Goal: Task Accomplishment & Management: Use online tool/utility

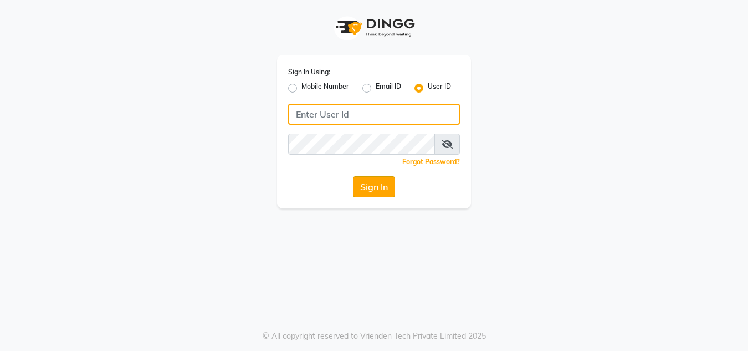
type input "riya"
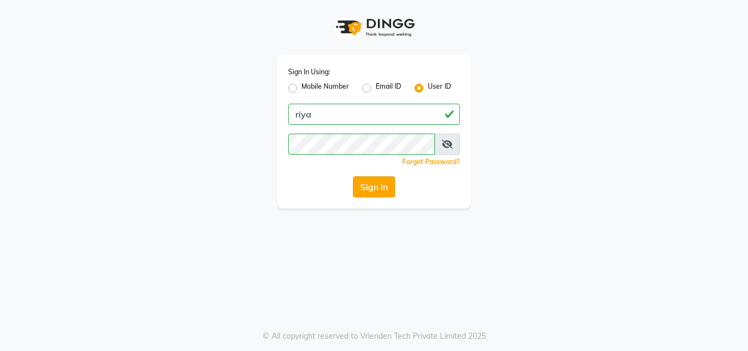
click at [384, 188] on button "Sign In" at bounding box center [374, 186] width 42 height 21
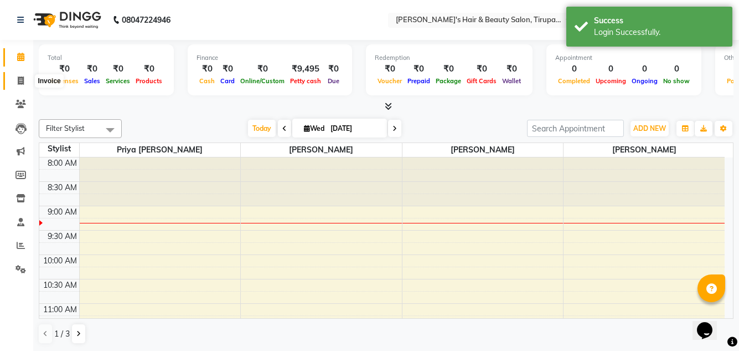
click at [20, 80] on icon at bounding box center [21, 80] width 6 height 8
select select "5401"
select select "service"
